Goal: Task Accomplishment & Management: Use online tool/utility

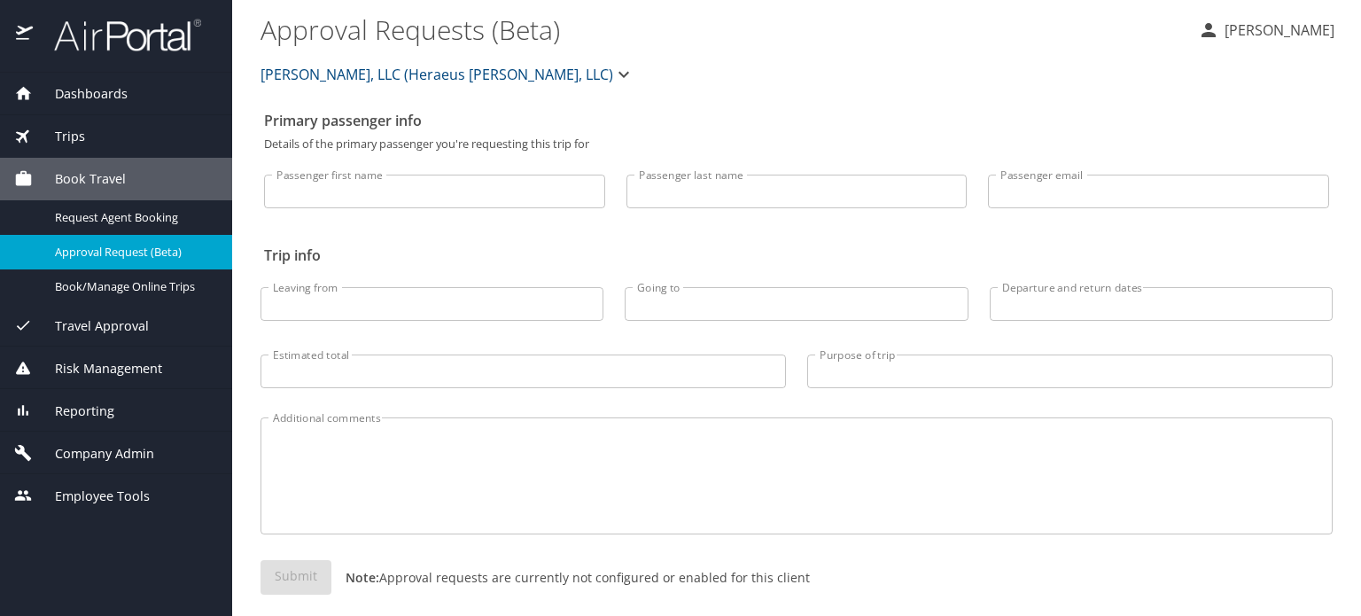
click at [89, 105] on div "Dashboards" at bounding box center [116, 94] width 232 height 43
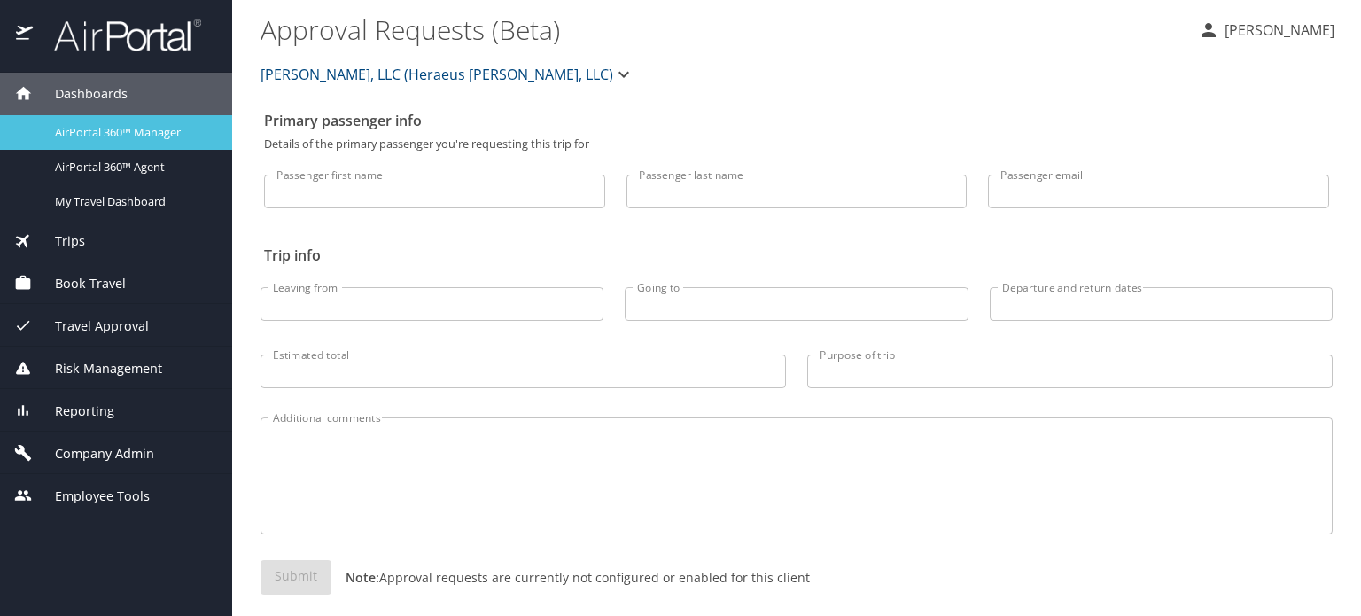
click at [92, 137] on span "AirPortal 360™ Manager" at bounding box center [133, 132] width 156 height 17
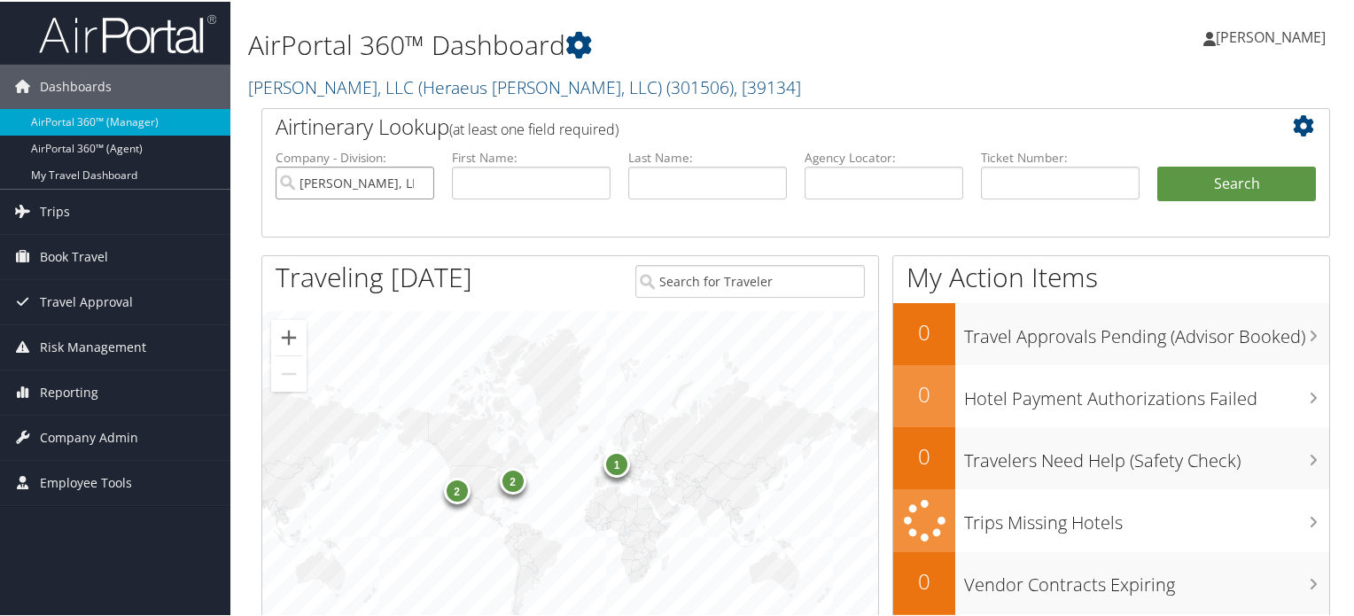
click at [416, 180] on input "[PERSON_NAME], LLC (Heraeus [PERSON_NAME], LLC)" at bounding box center [355, 181] width 159 height 33
click at [878, 176] on input "text" at bounding box center [884, 181] width 159 height 33
paste input "DQB4RB"
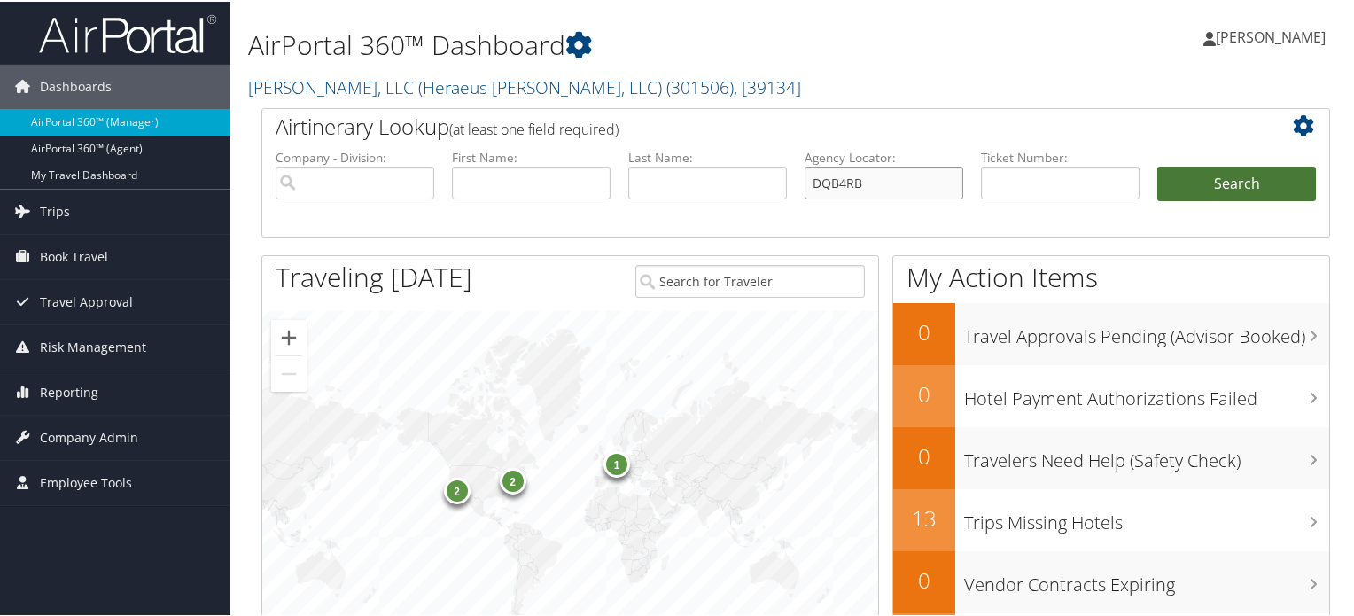
type input "DQB4RB"
click at [1166, 179] on button "Search" at bounding box center [1237, 182] width 159 height 35
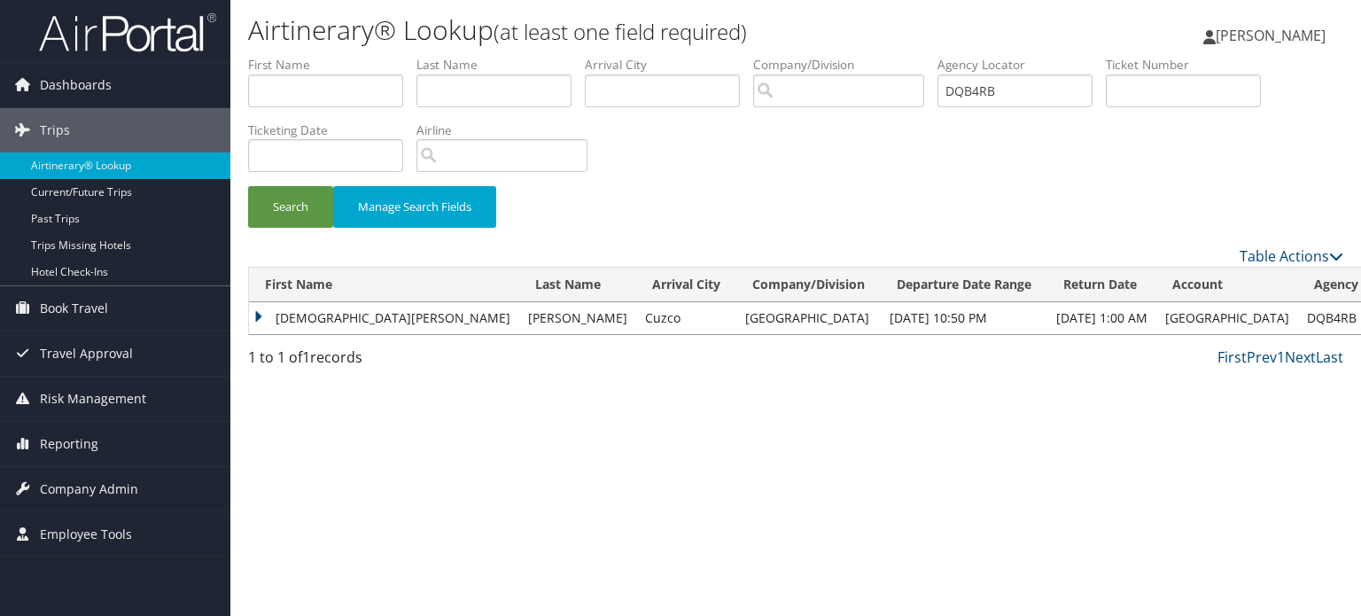
click at [261, 311] on td "GAELI MARGARET" at bounding box center [384, 318] width 270 height 32
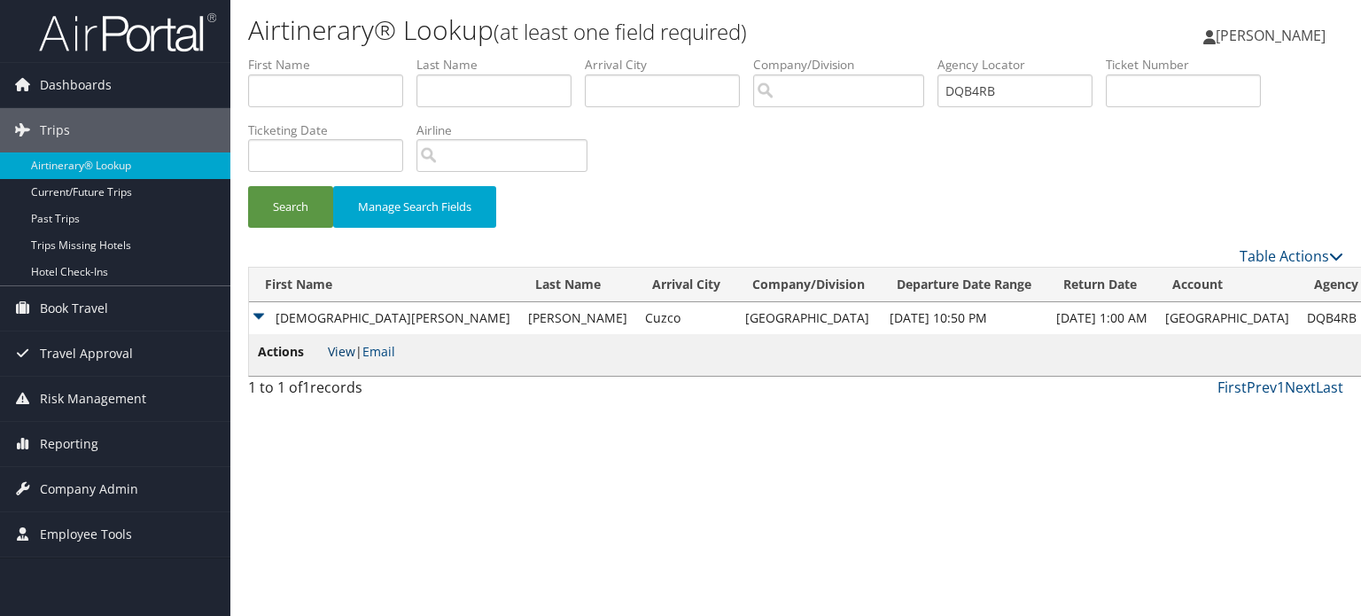
click at [338, 354] on link "View" at bounding box center [341, 351] width 27 height 17
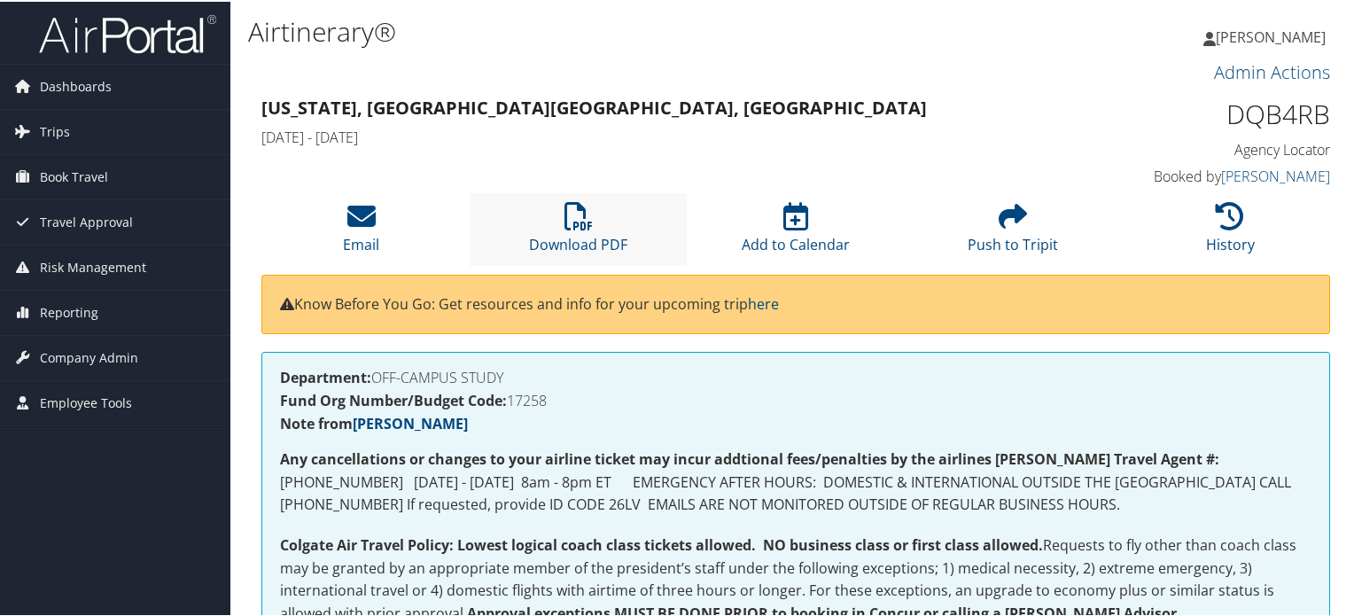
click at [560, 232] on li "Download PDF" at bounding box center [578, 227] width 217 height 72
